Goal: Check status: Check status

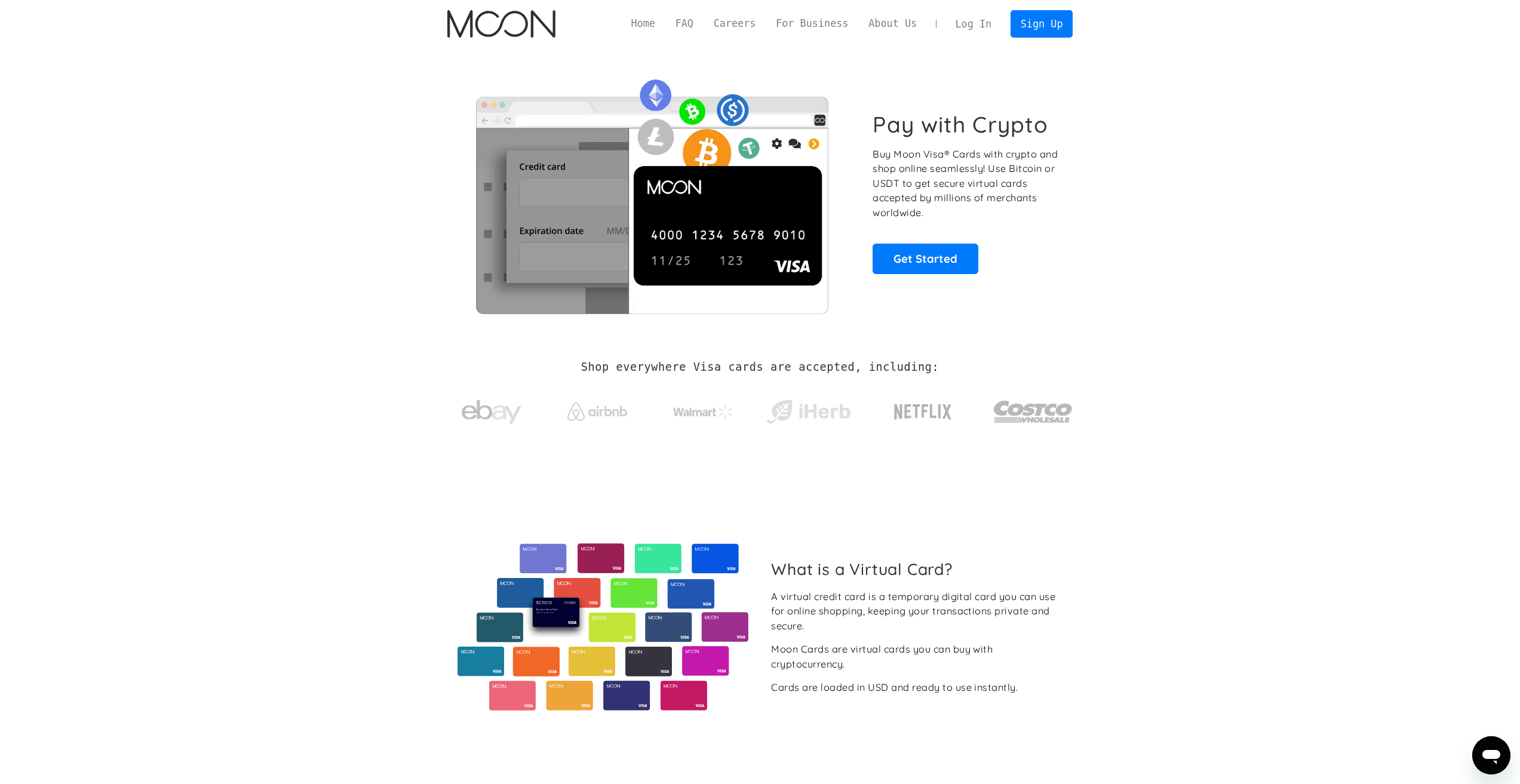
click at [976, 25] on link "Log In" at bounding box center [973, 24] width 56 height 26
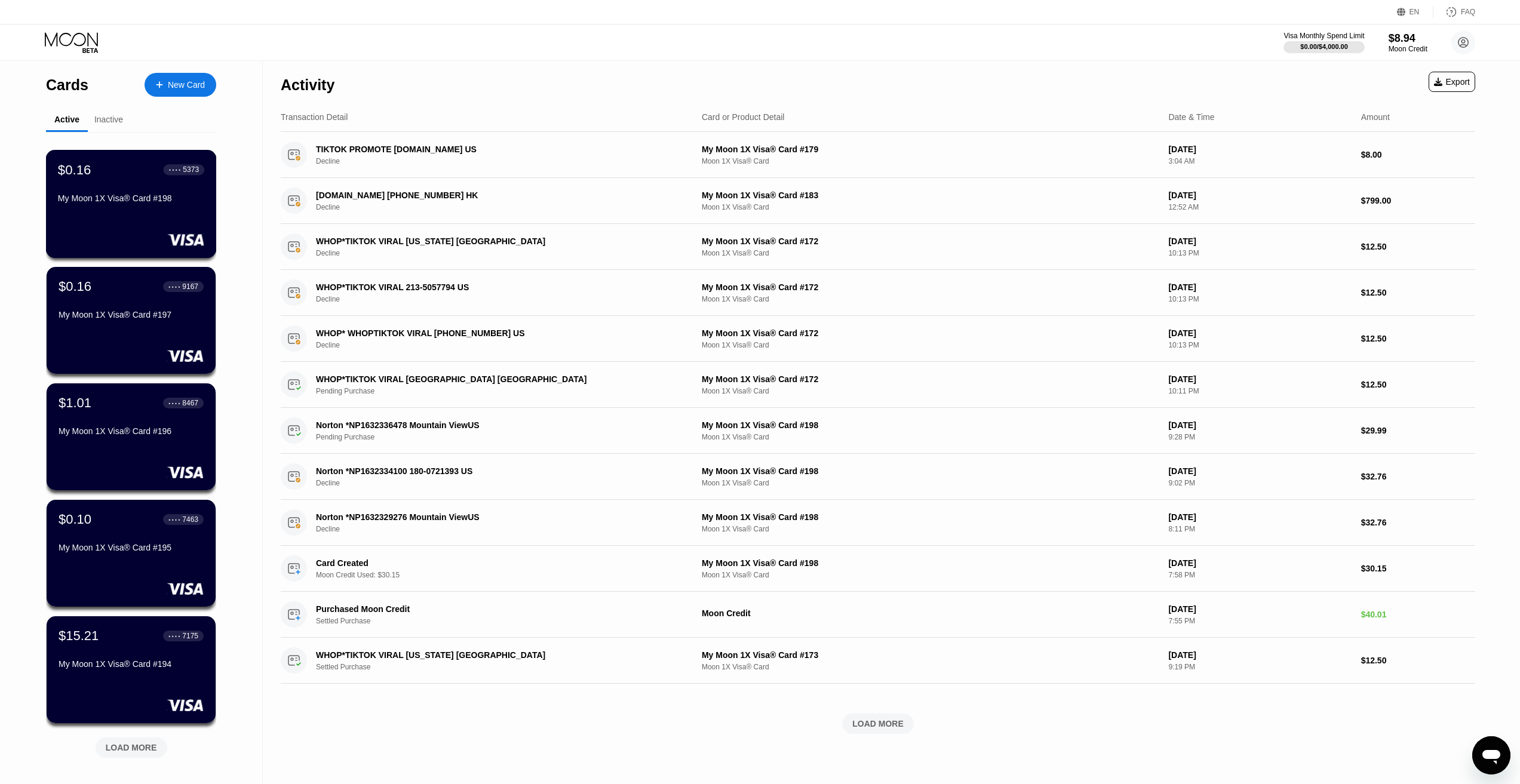
click at [135, 178] on div "$0.16 ● ● ● ● 5373" at bounding box center [131, 169] width 147 height 15
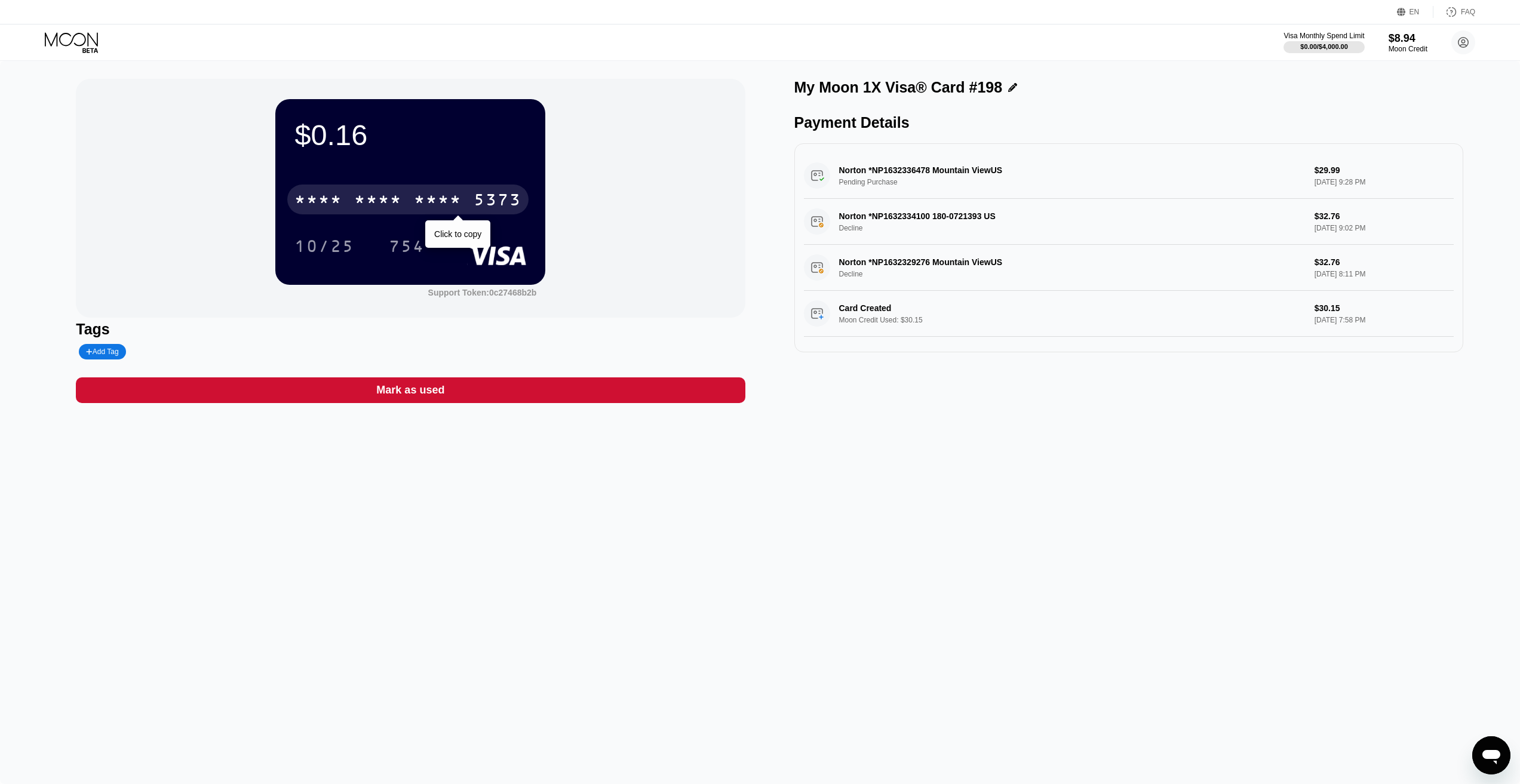
click at [397, 195] on div "* * * *" at bounding box center [377, 201] width 48 height 19
click at [57, 36] on icon at bounding box center [71, 39] width 53 height 13
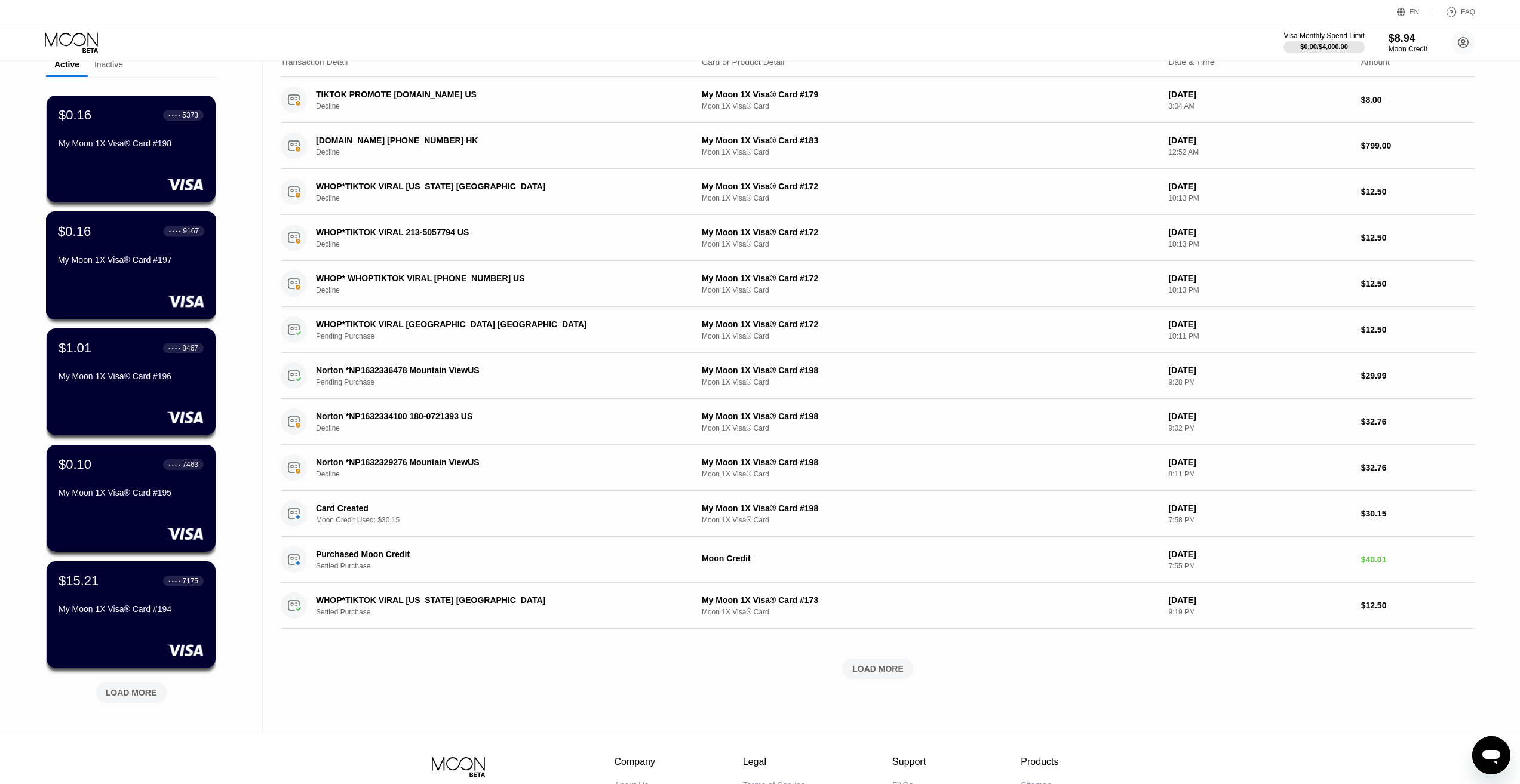
scroll to position [179, 0]
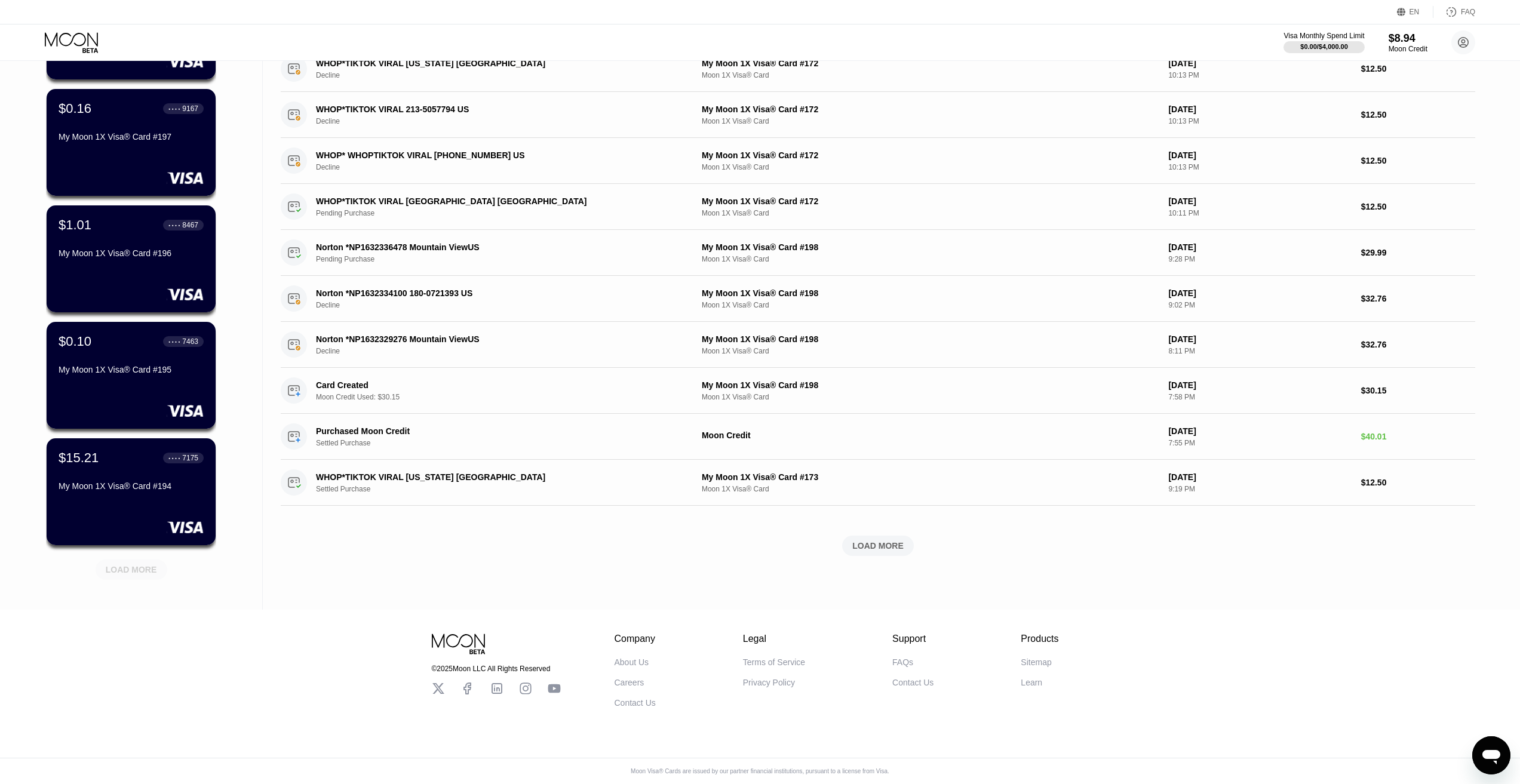
click at [136, 570] on div "LOAD MORE" at bounding box center [131, 569] width 51 height 11
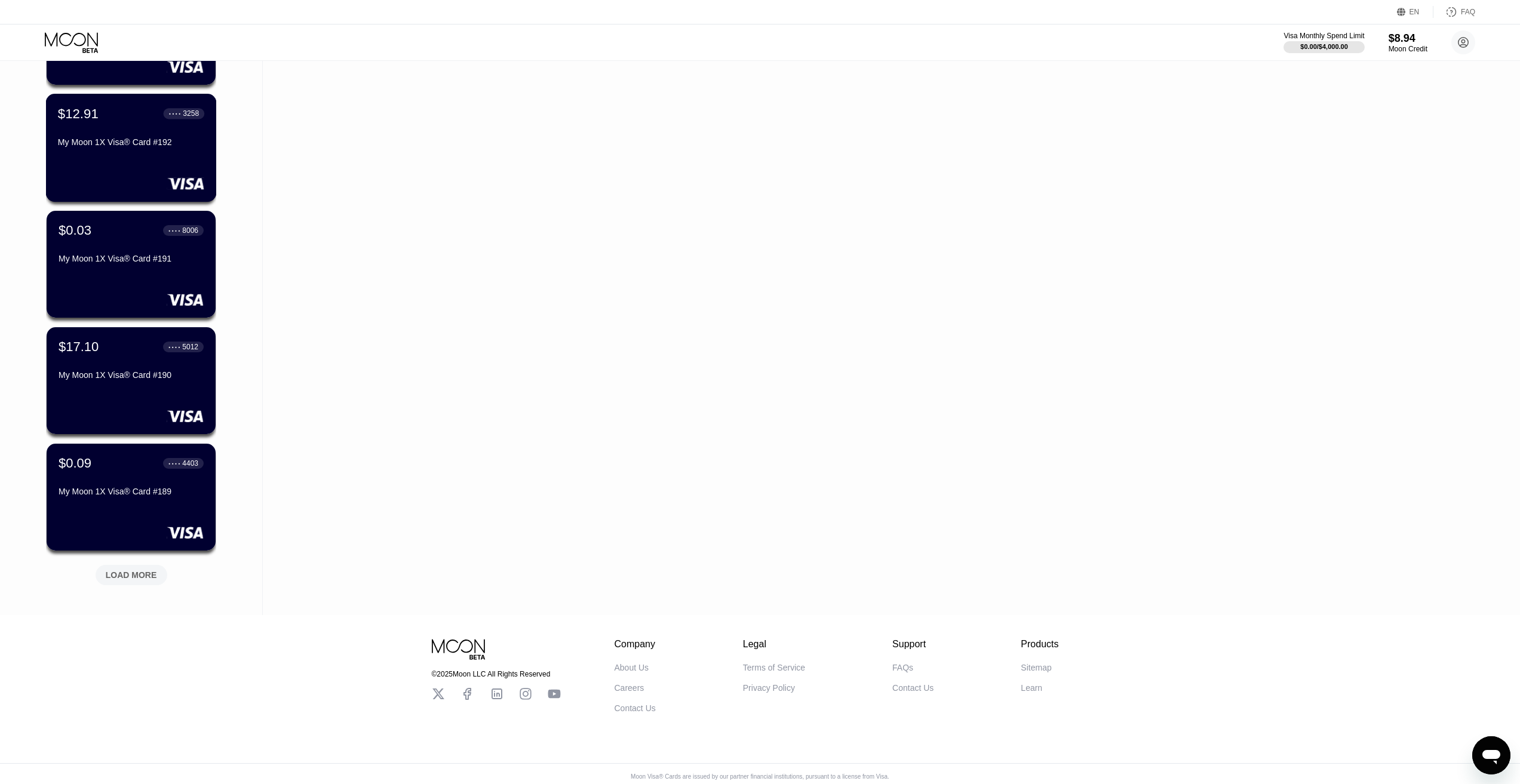
scroll to position [771, 0]
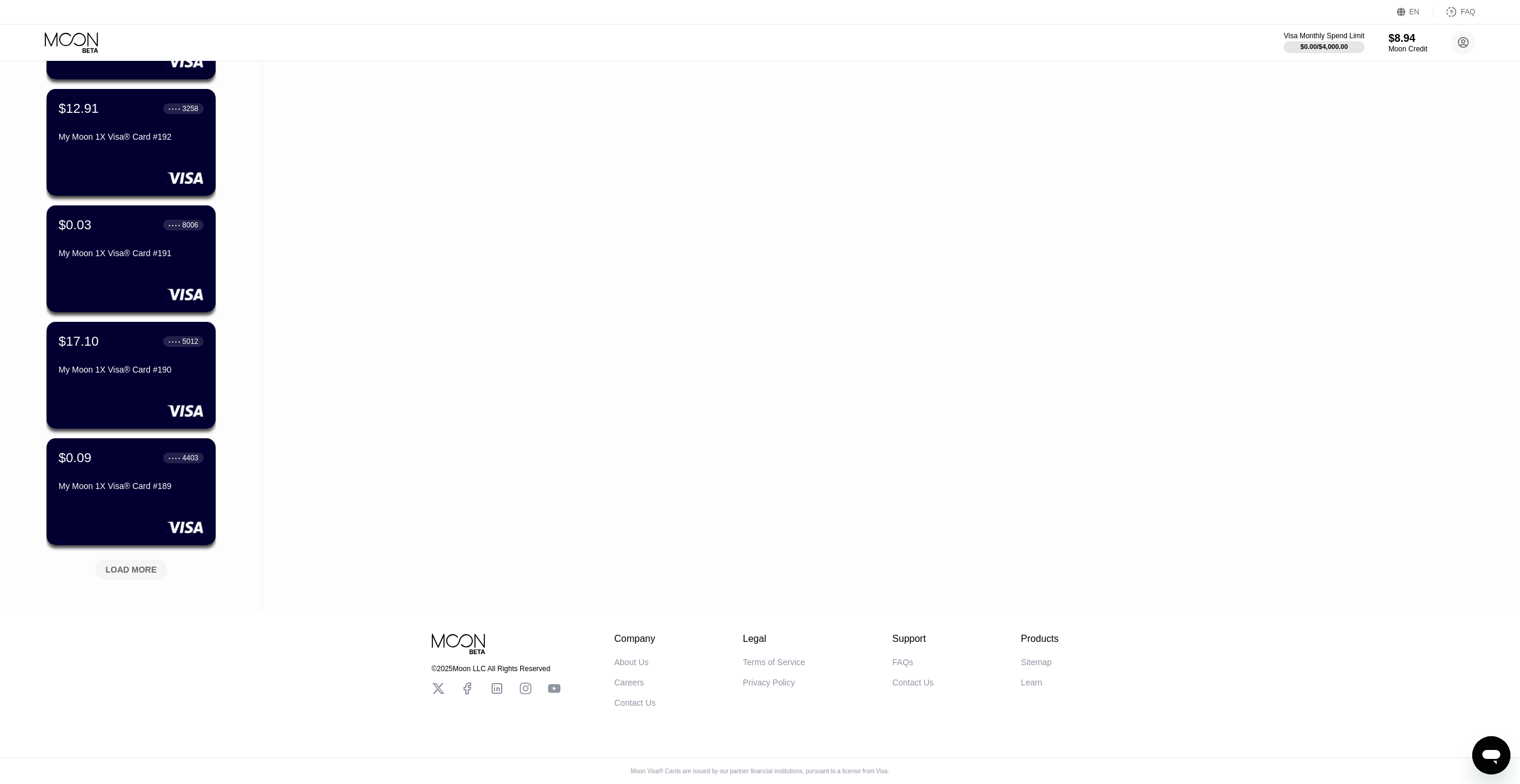
click at [127, 559] on div "LOAD MORE" at bounding box center [131, 569] width 72 height 20
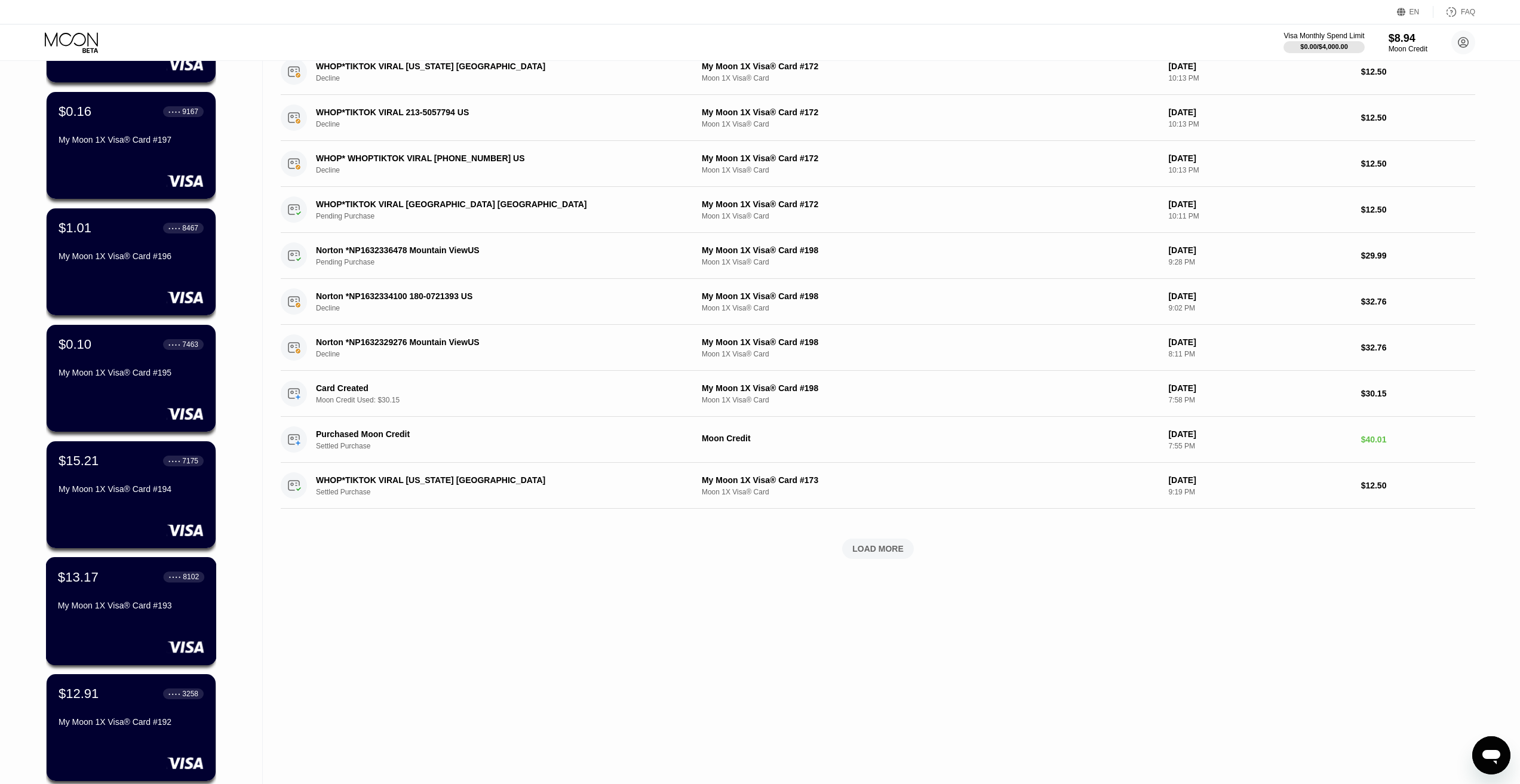
scroll to position [0, 0]
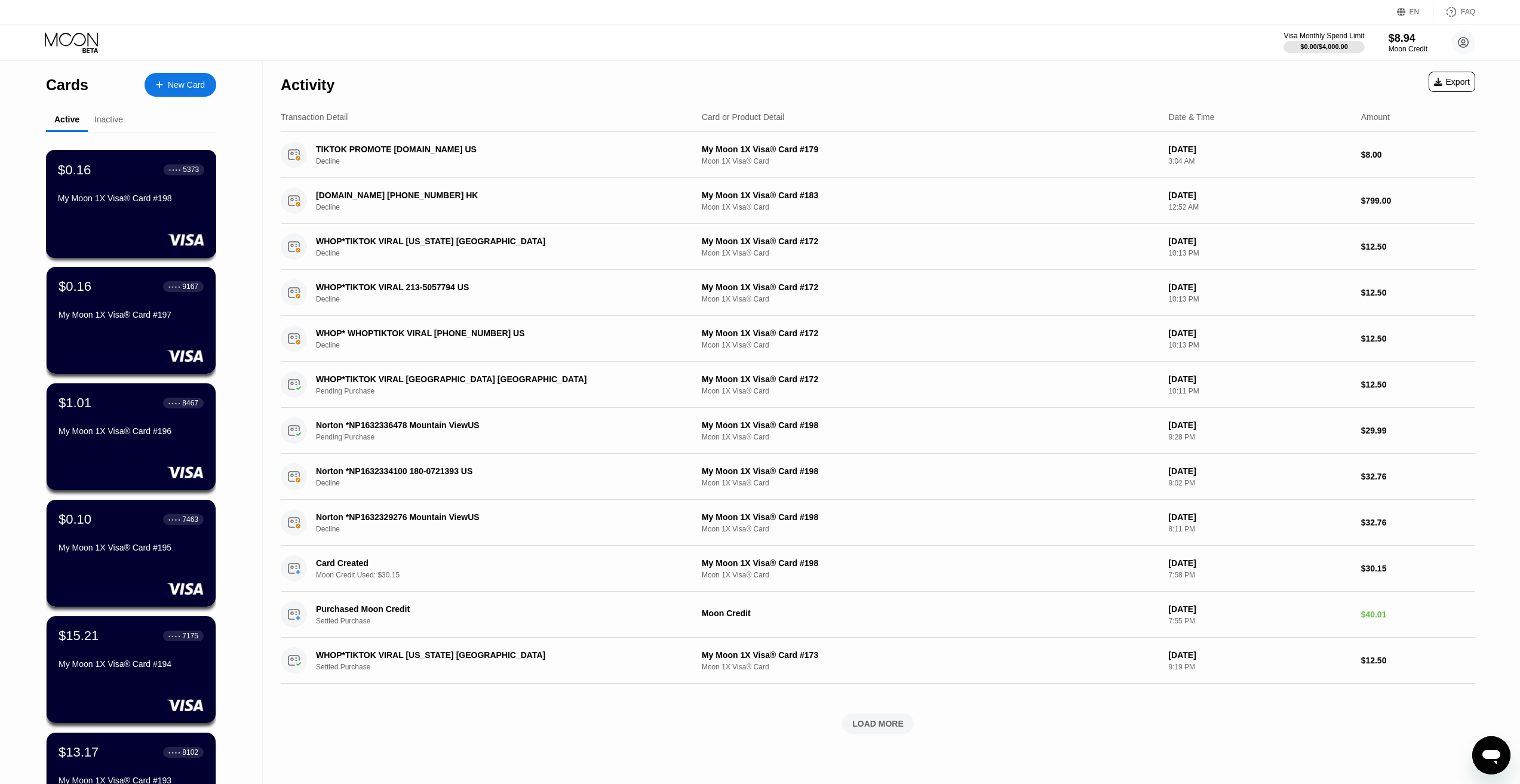
click at [126, 178] on div "$0.16 ● ● ● ● 5373" at bounding box center [131, 169] width 147 height 15
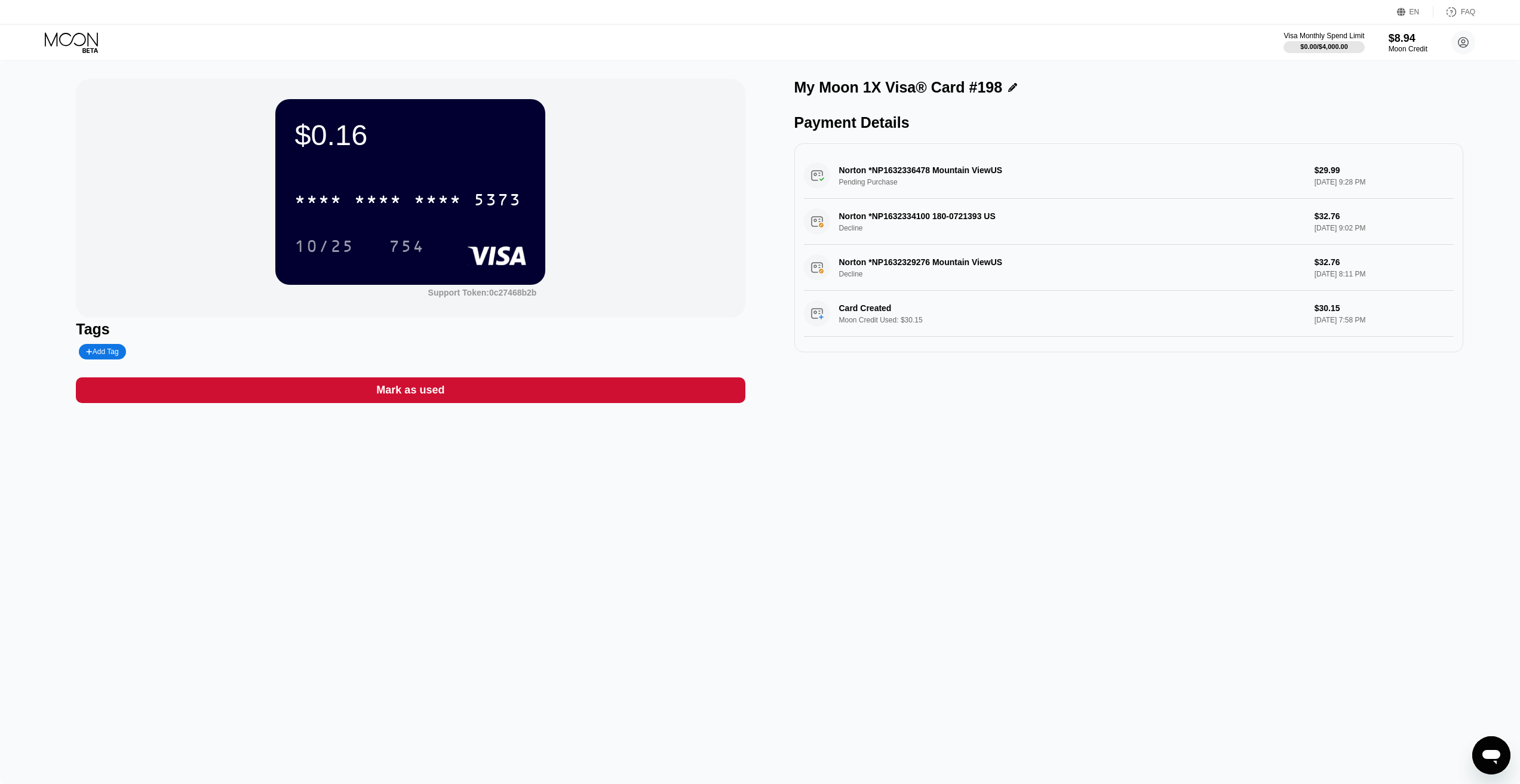
click at [151, 462] on div "$0.16 * * * * * * * * * * * * 5373 10/25 754 Support Token: 0c27468b2b Tags Add…" at bounding box center [760, 422] width 1520 height 723
click at [418, 195] on div "* * * *" at bounding box center [437, 201] width 48 height 19
click at [78, 40] on icon at bounding box center [72, 42] width 56 height 21
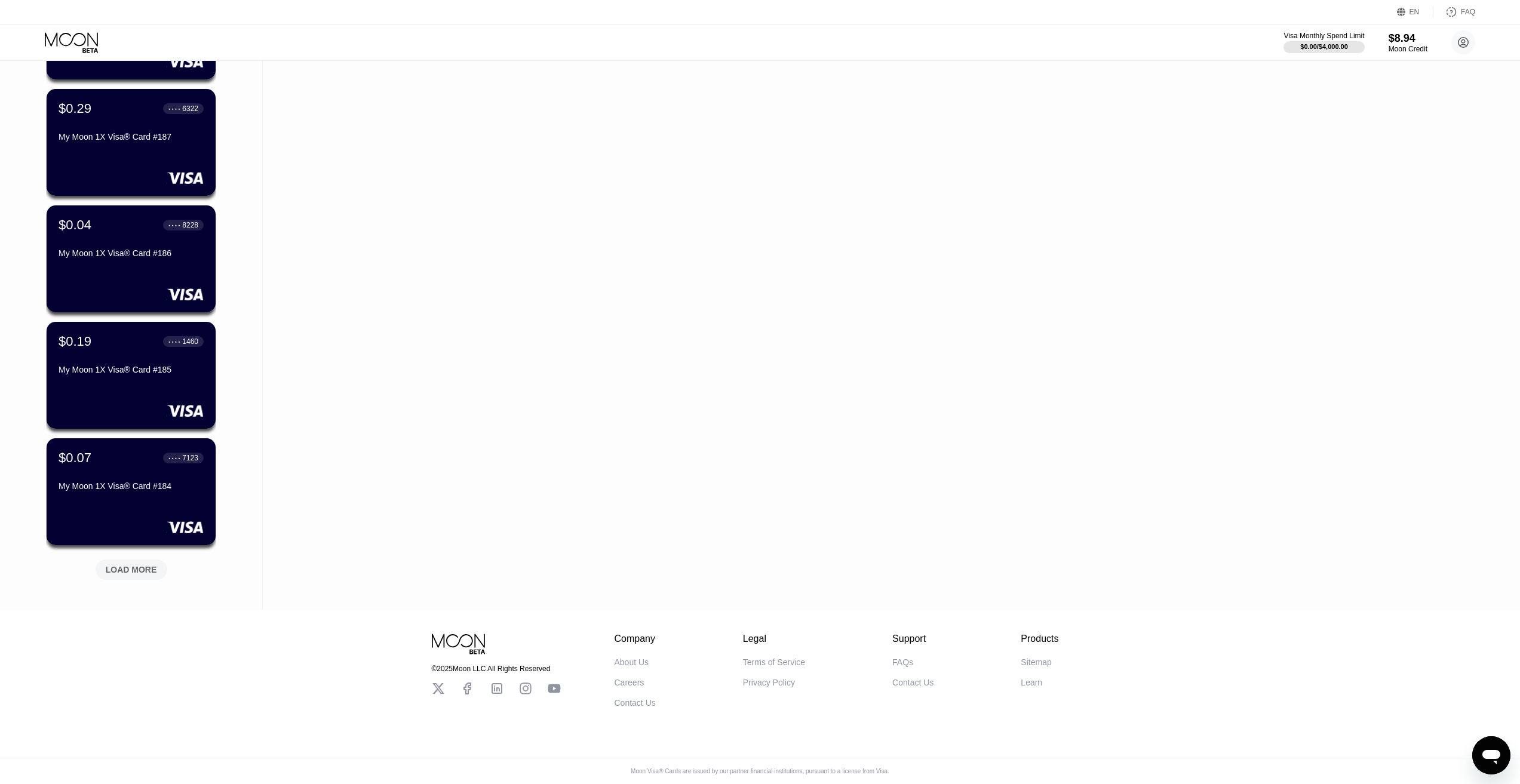
scroll to position [1353, 0]
click at [137, 568] on div "LOAD MORE" at bounding box center [131, 569] width 72 height 20
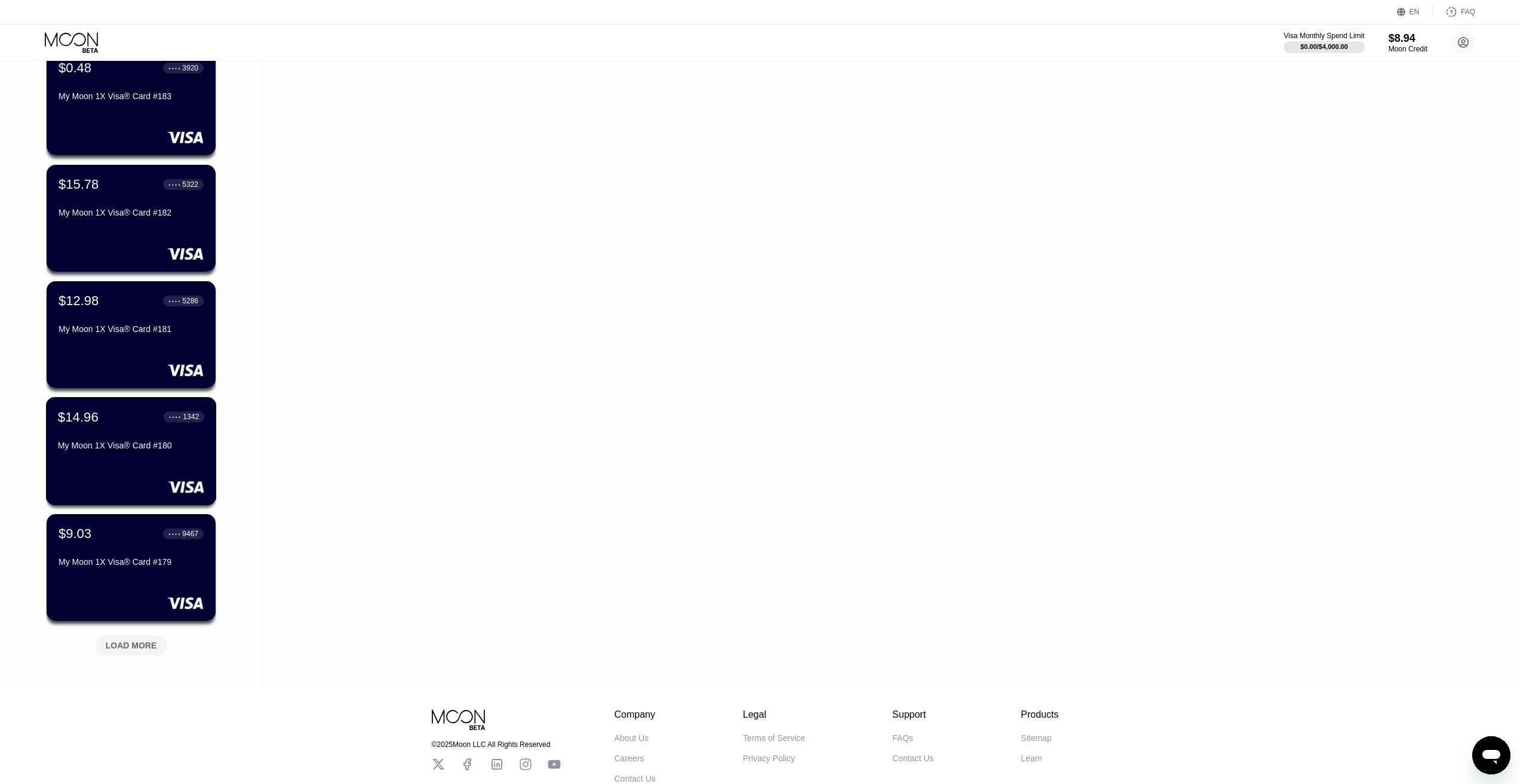
scroll to position [1891, 0]
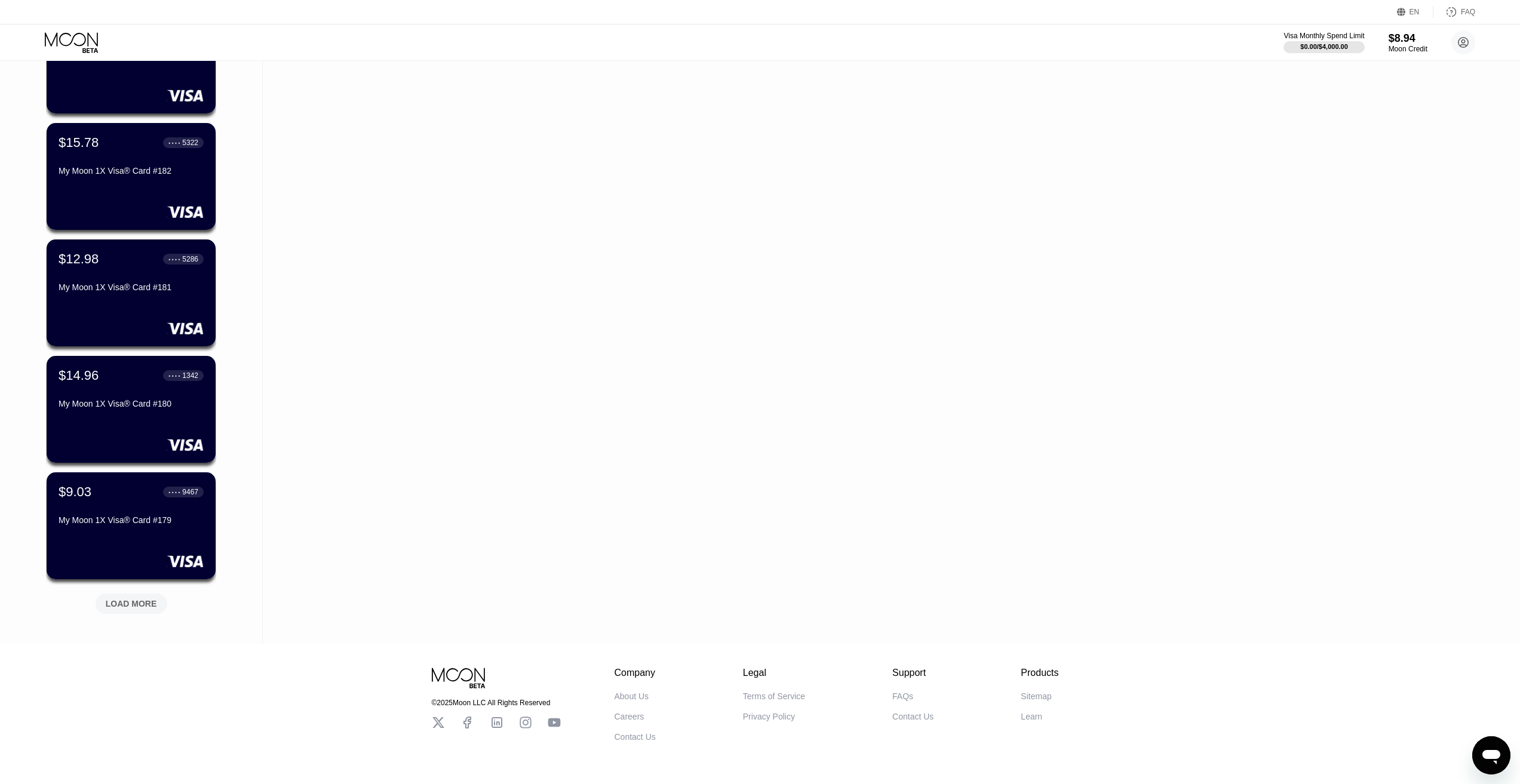
click at [134, 609] on div "LOAD MORE" at bounding box center [131, 603] width 51 height 11
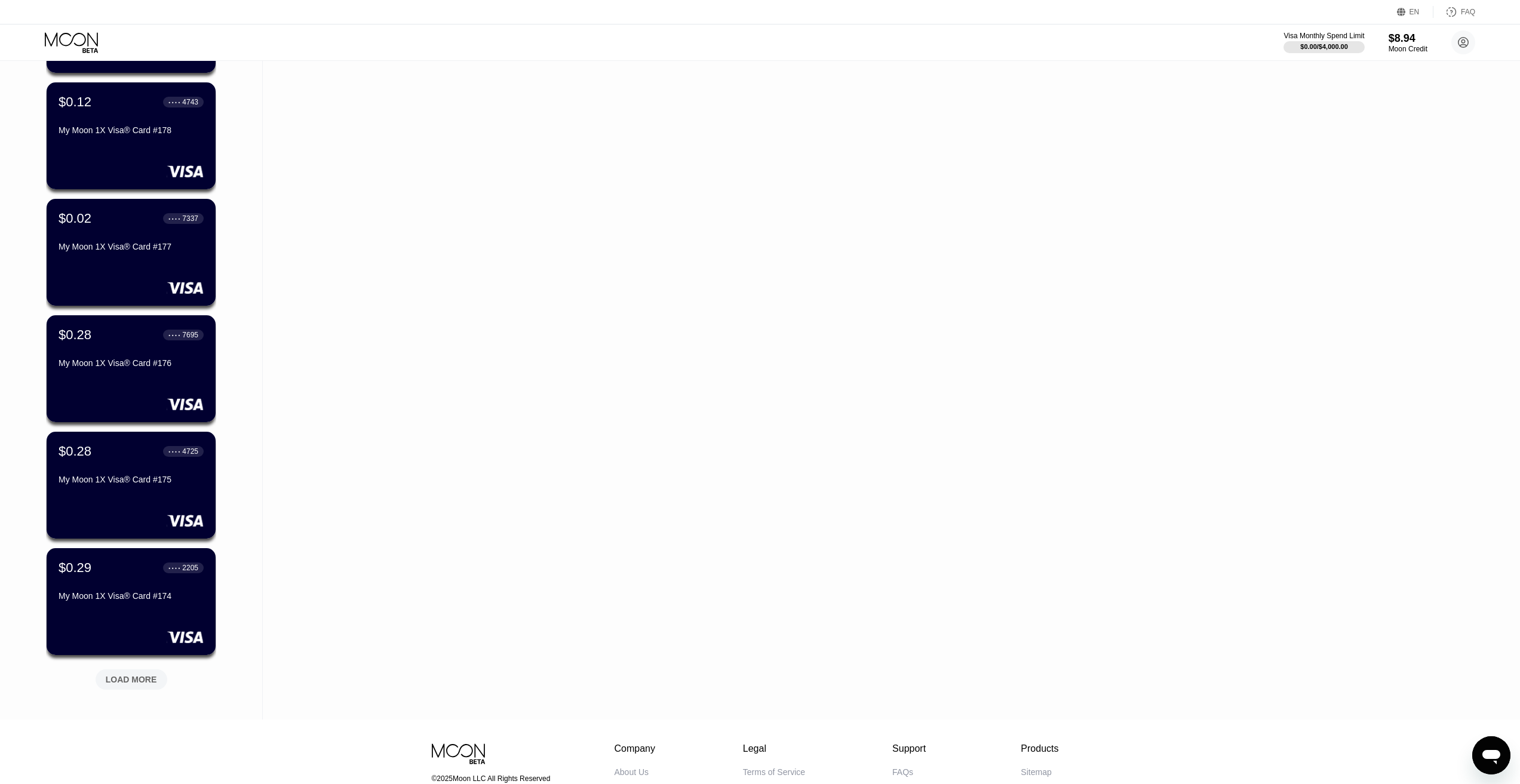
scroll to position [2488, 0]
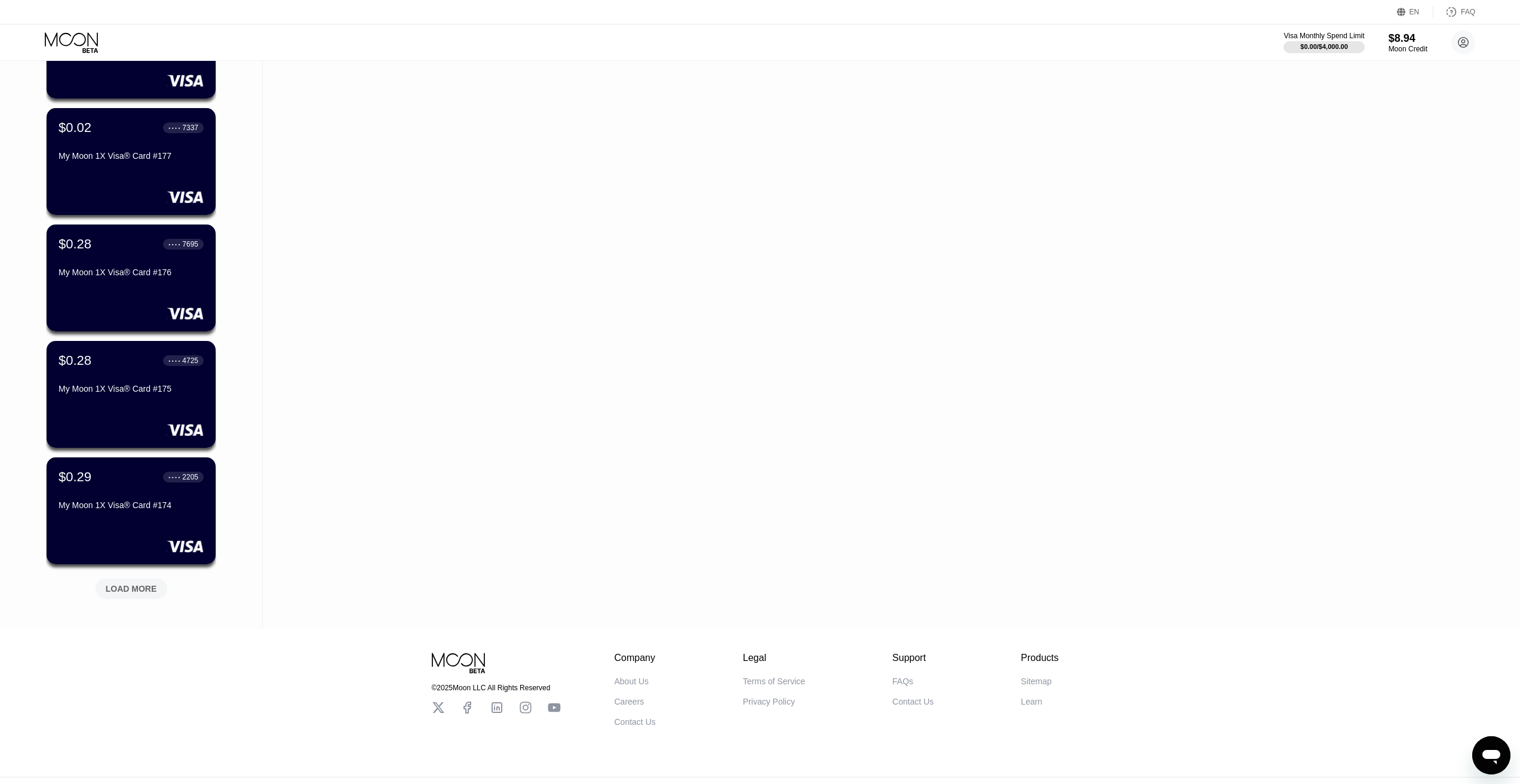
click at [139, 598] on div "LOAD MORE" at bounding box center [131, 589] width 72 height 20
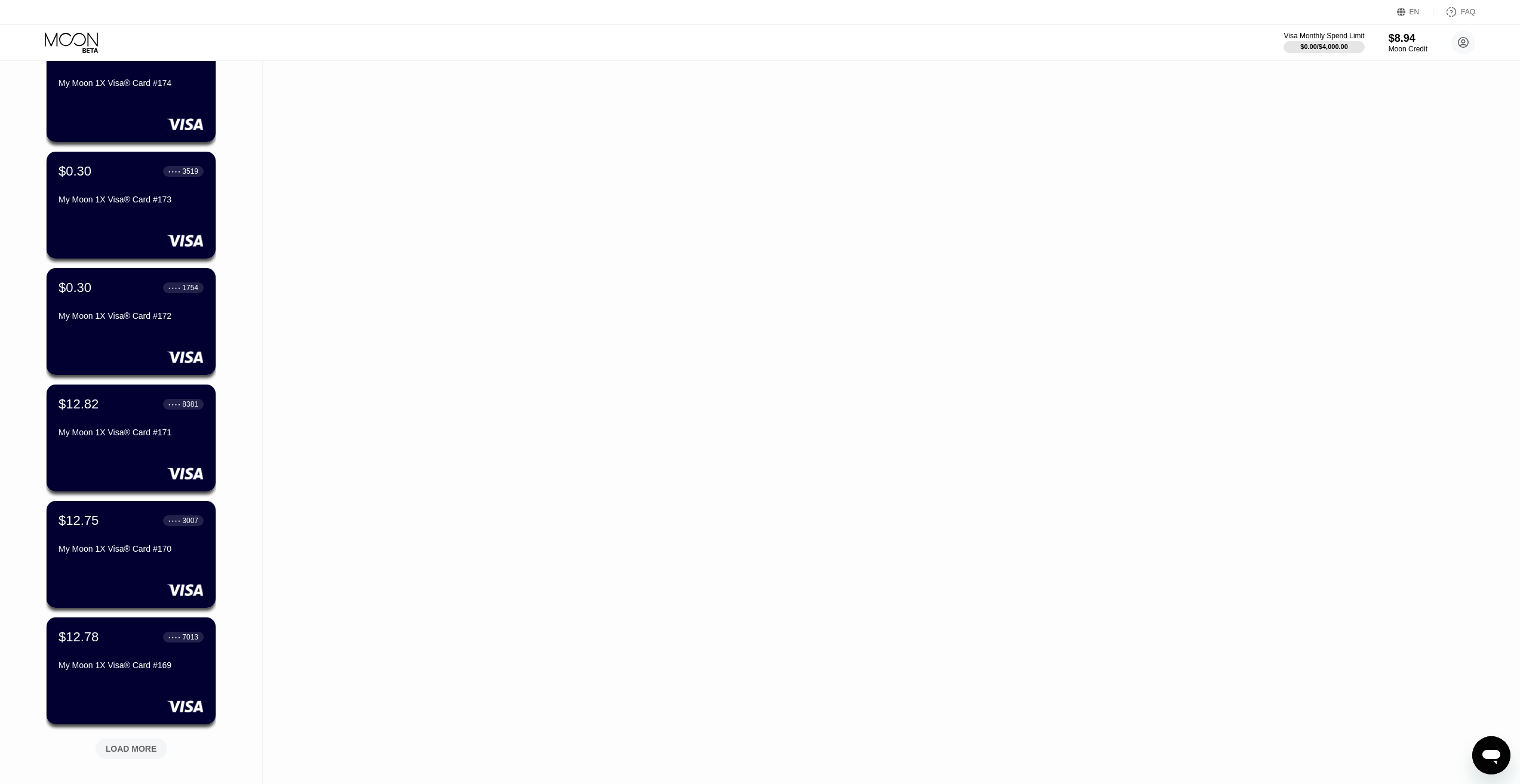
scroll to position [2965, 0]
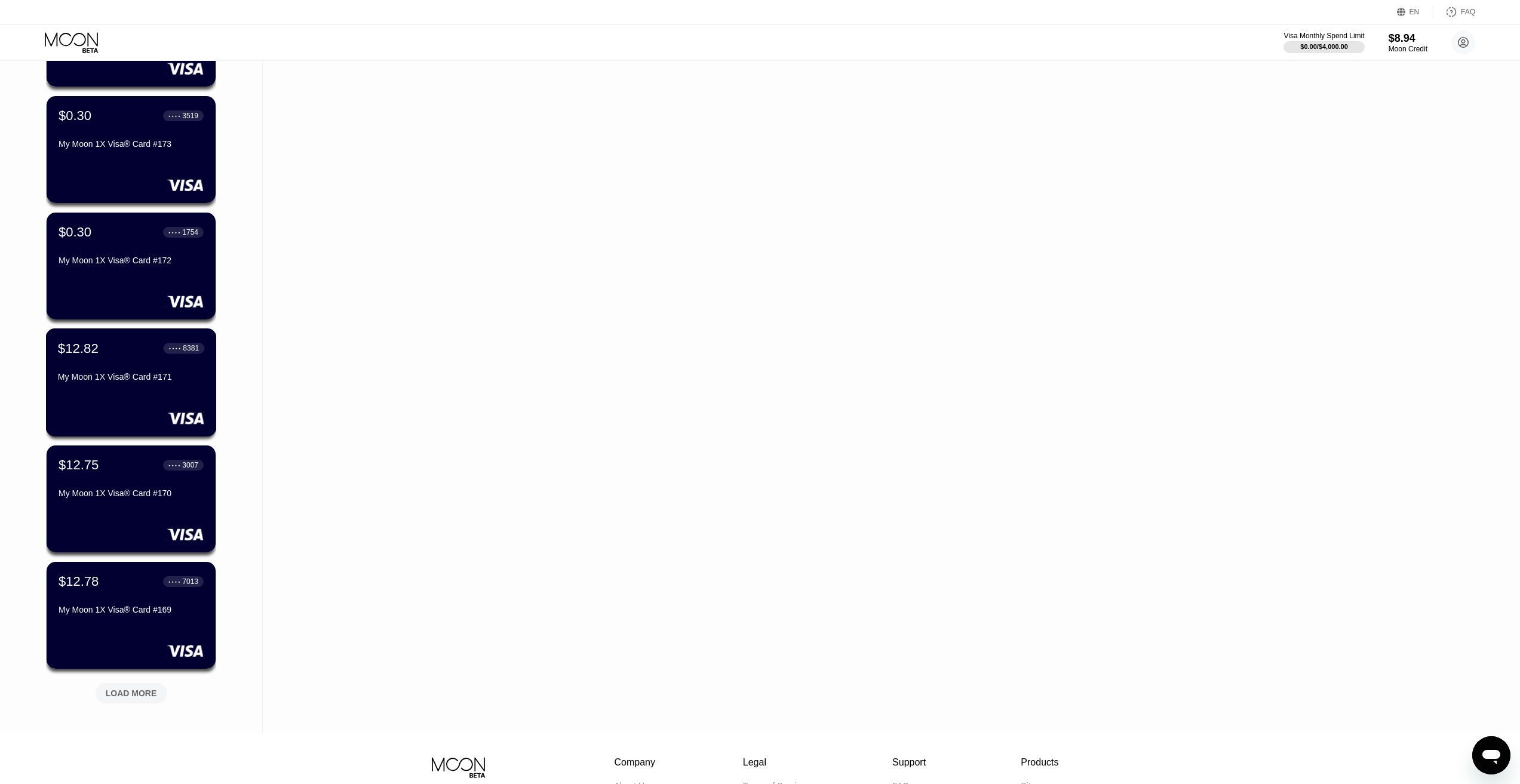
click at [109, 371] on div "$12.82 ● ● ● ● 8381 My Moon 1X Visa® Card #171" at bounding box center [131, 363] width 147 height 46
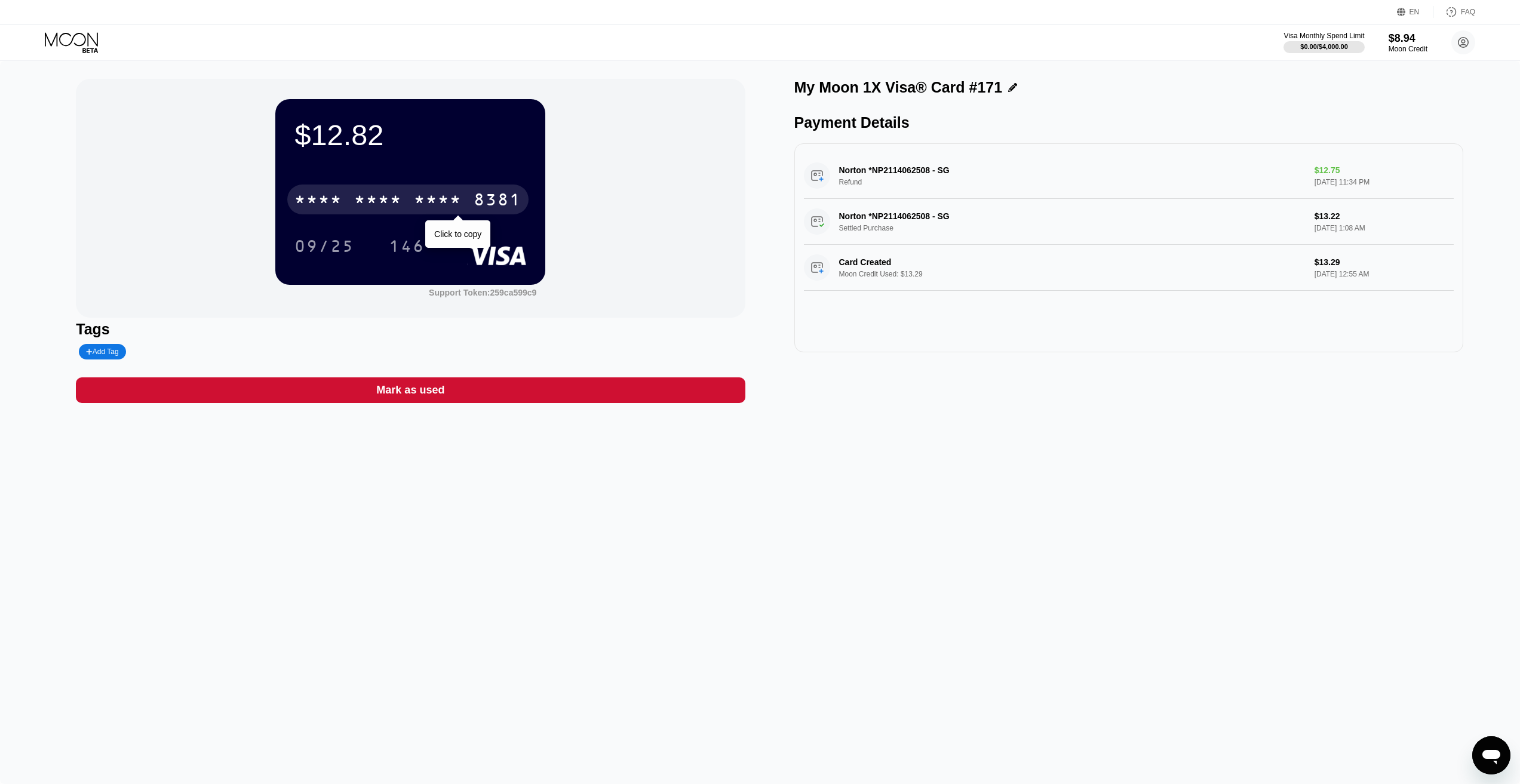
click at [440, 200] on div "* * * *" at bounding box center [437, 201] width 48 height 19
click at [449, 202] on div "2325" at bounding box center [437, 201] width 48 height 19
click at [430, 198] on div "* * * *" at bounding box center [437, 201] width 48 height 19
